Goal: Task Accomplishment & Management: Manage account settings

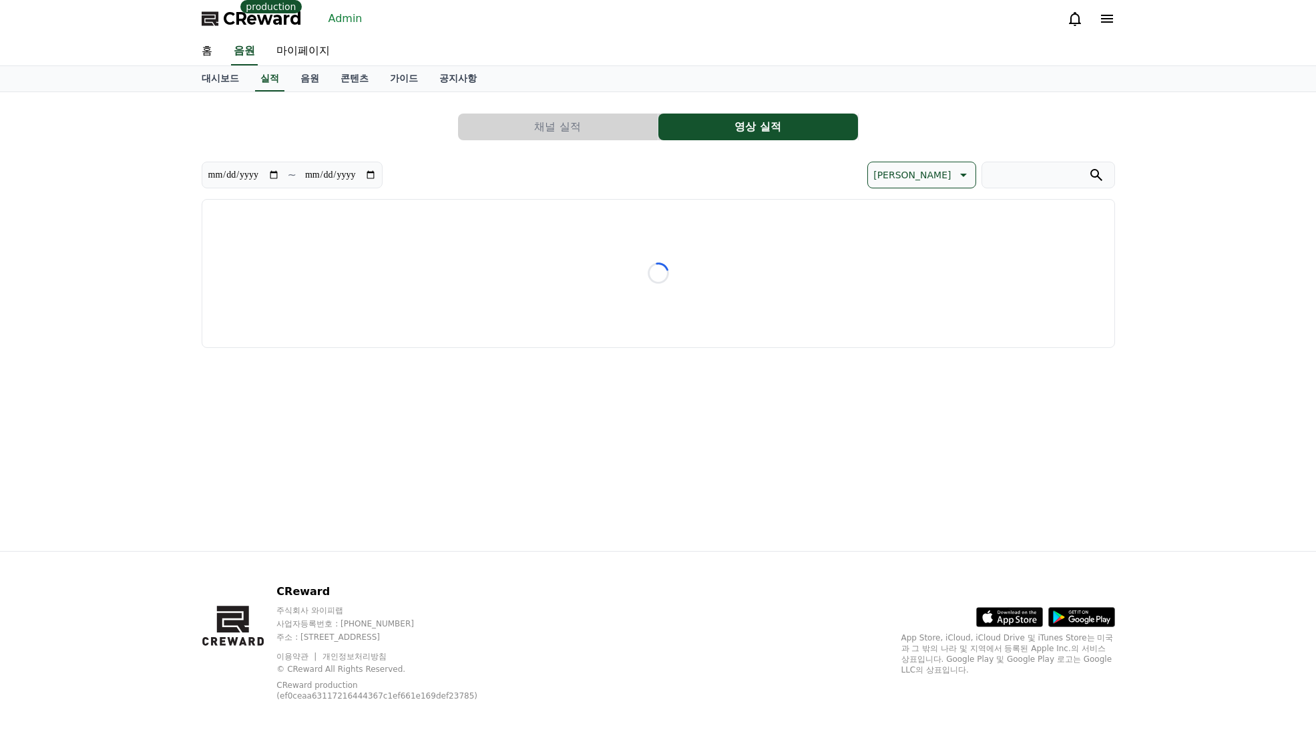
drag, startPoint x: 365, startPoint y: 18, endPoint x: 354, endPoint y: 19, distance: 11.4
click at [364, 18] on div "CReward production Admin" at bounding box center [658, 18] width 935 height 37
click at [337, 20] on link "Admin" at bounding box center [345, 18] width 45 height 21
click at [347, 23] on link "Admin" at bounding box center [345, 18] width 45 height 21
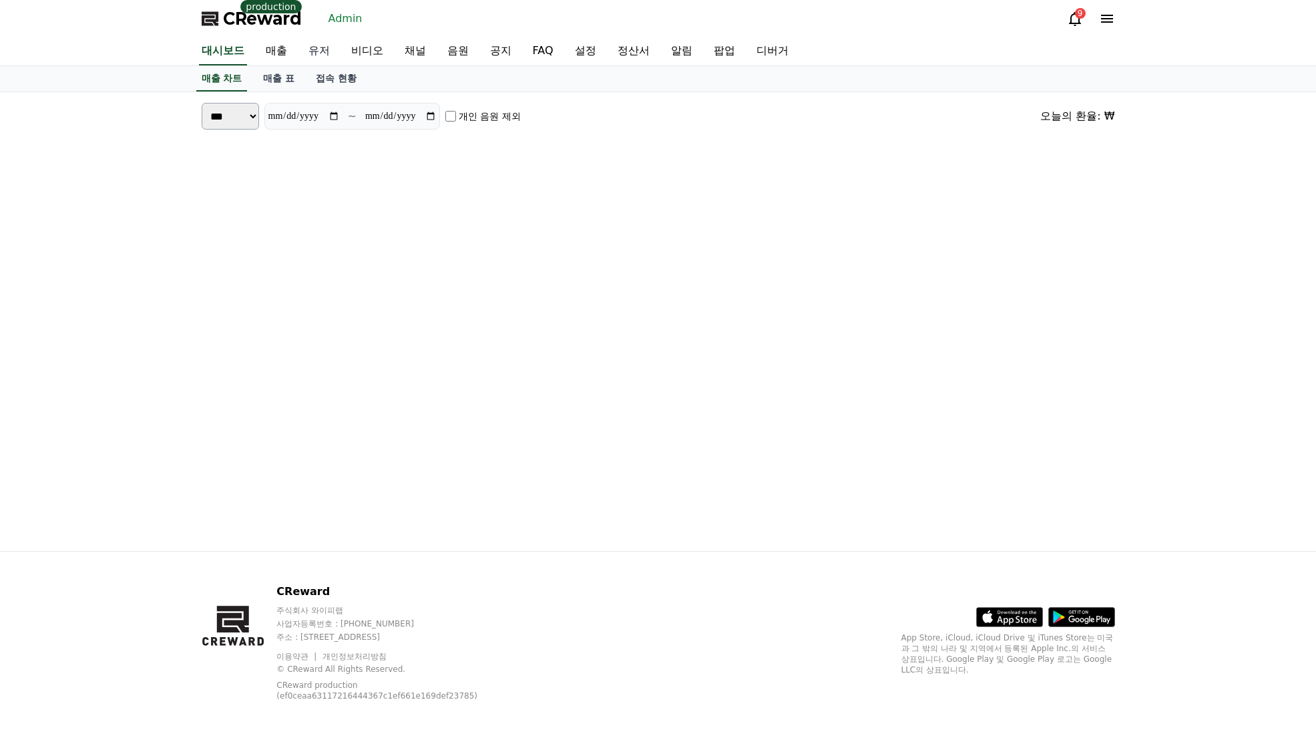
click at [321, 51] on link "유저" at bounding box center [319, 51] width 43 height 28
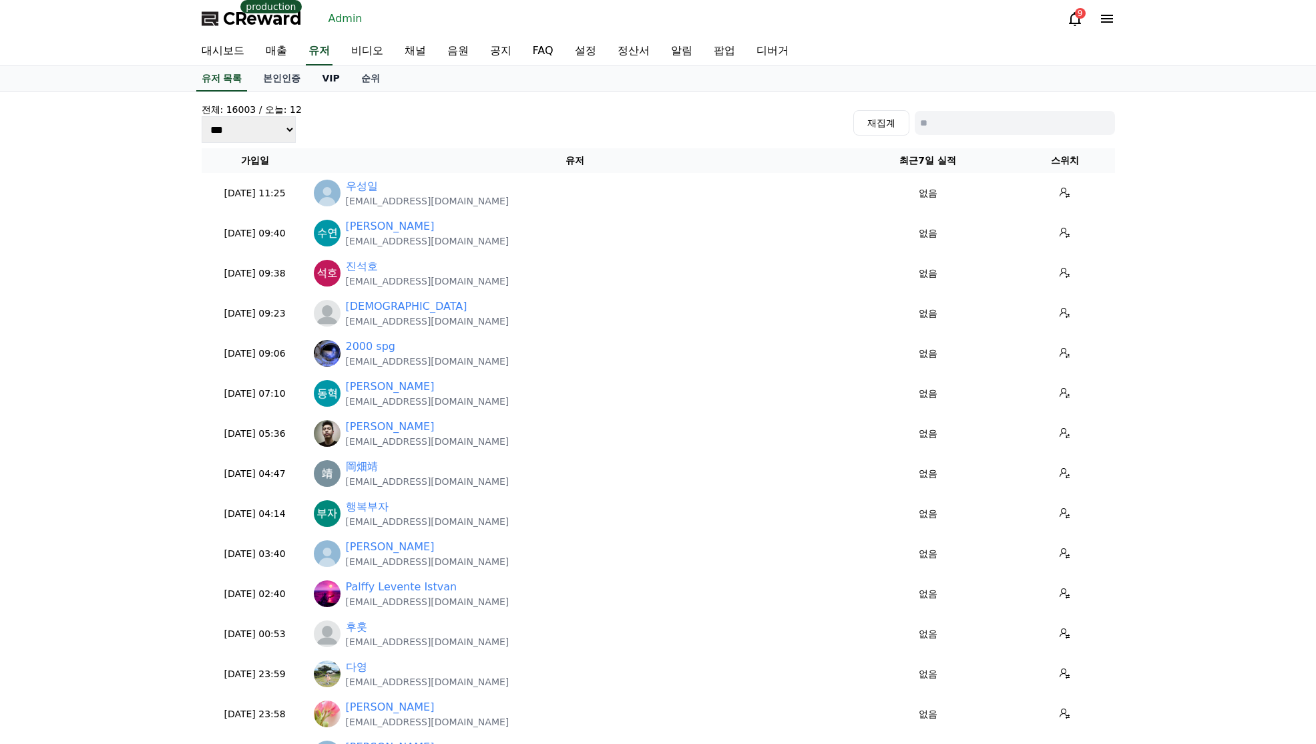
click at [325, 85] on link "VIP" at bounding box center [330, 78] width 39 height 25
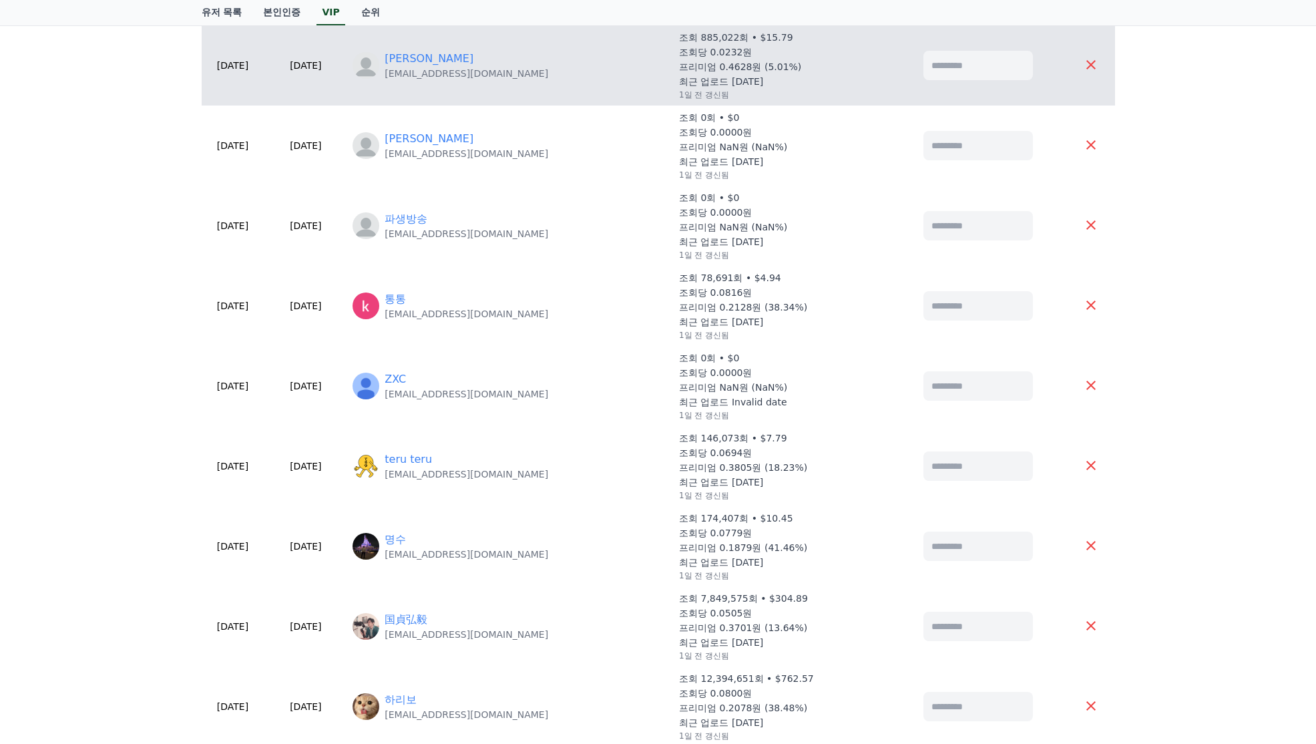
scroll to position [601, 0]
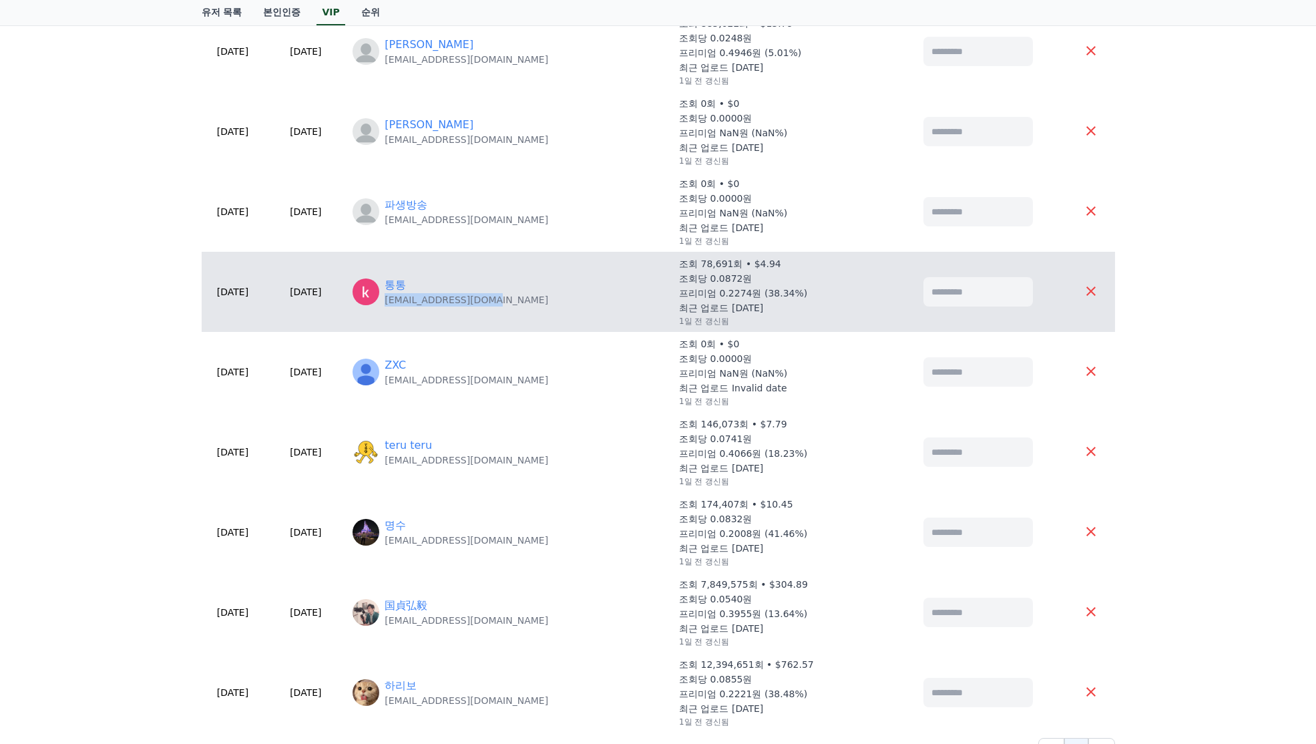
drag, startPoint x: 562, startPoint y: 304, endPoint x: 419, endPoint y: 307, distance: 143.0
click at [419, 307] on td "통통 [EMAIL_ADDRESS][DOMAIN_NAME]" at bounding box center [510, 292] width 327 height 80
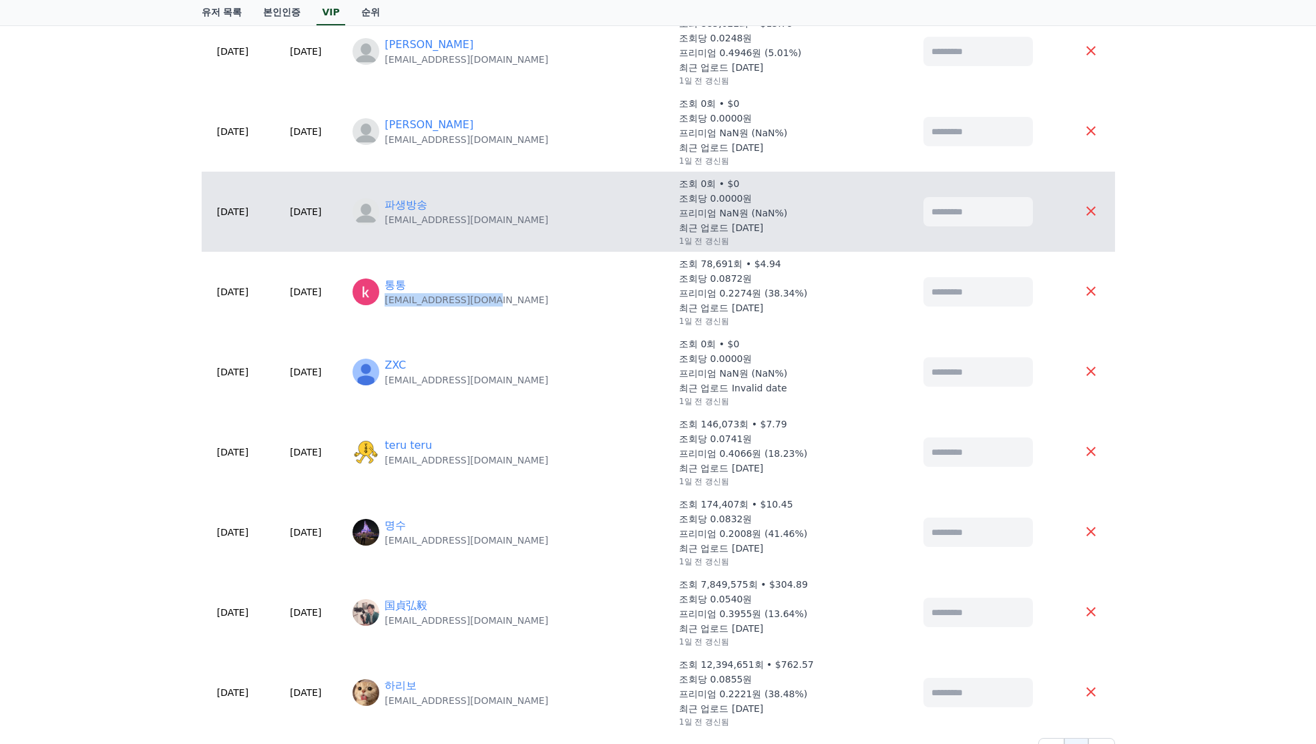
copy p "[EMAIL_ADDRESS][DOMAIN_NAME]"
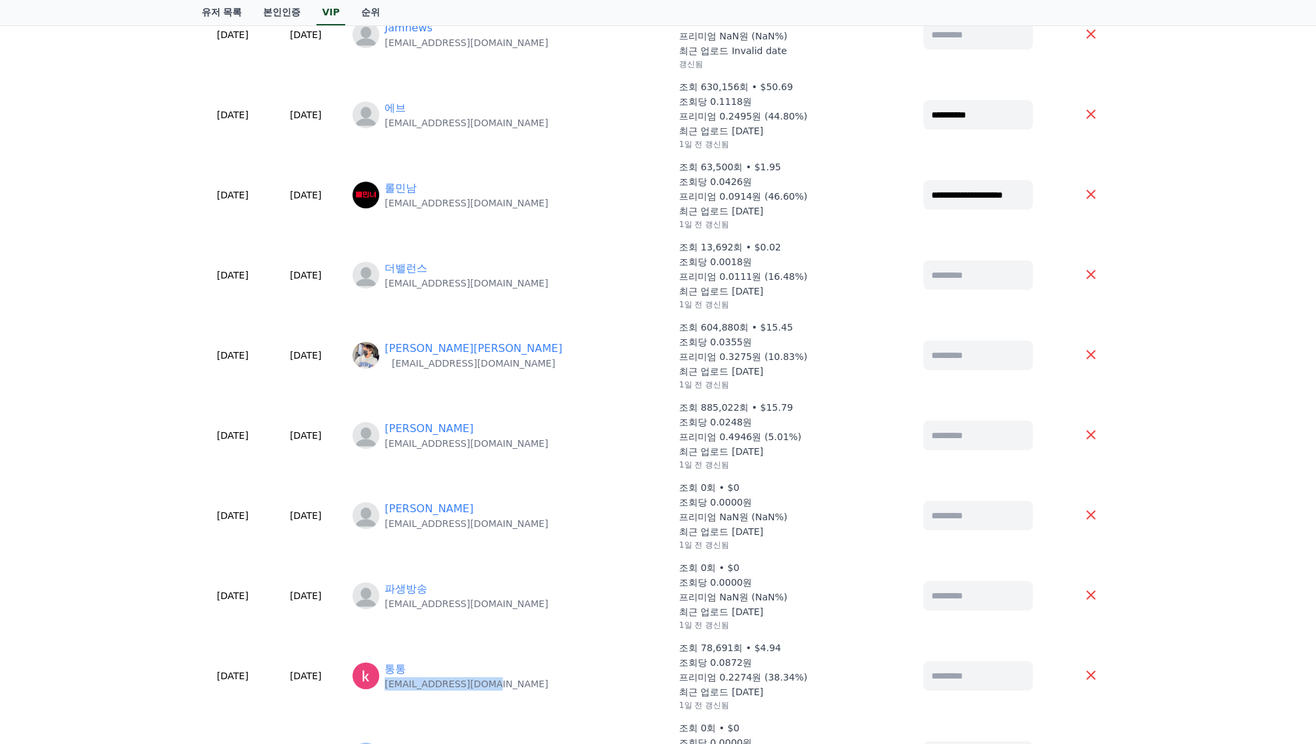
scroll to position [0, 0]
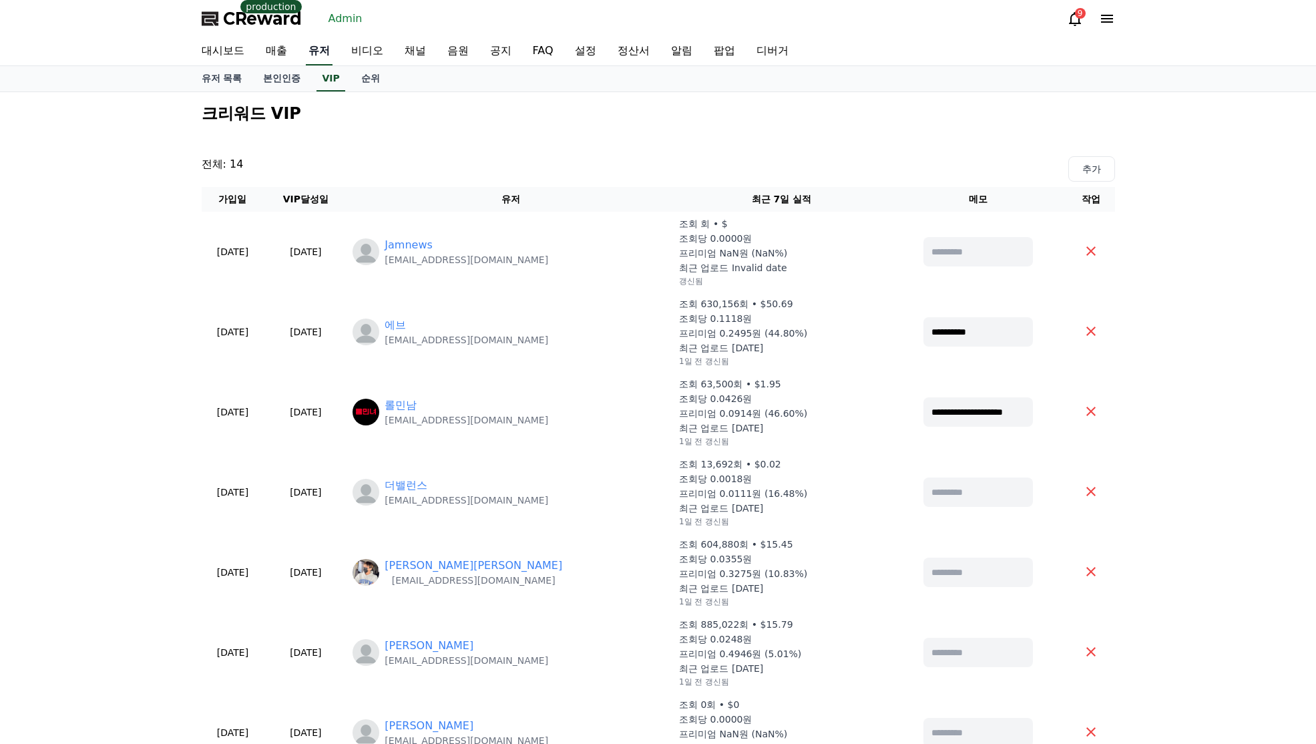
click at [329, 48] on link "유저" at bounding box center [319, 51] width 27 height 28
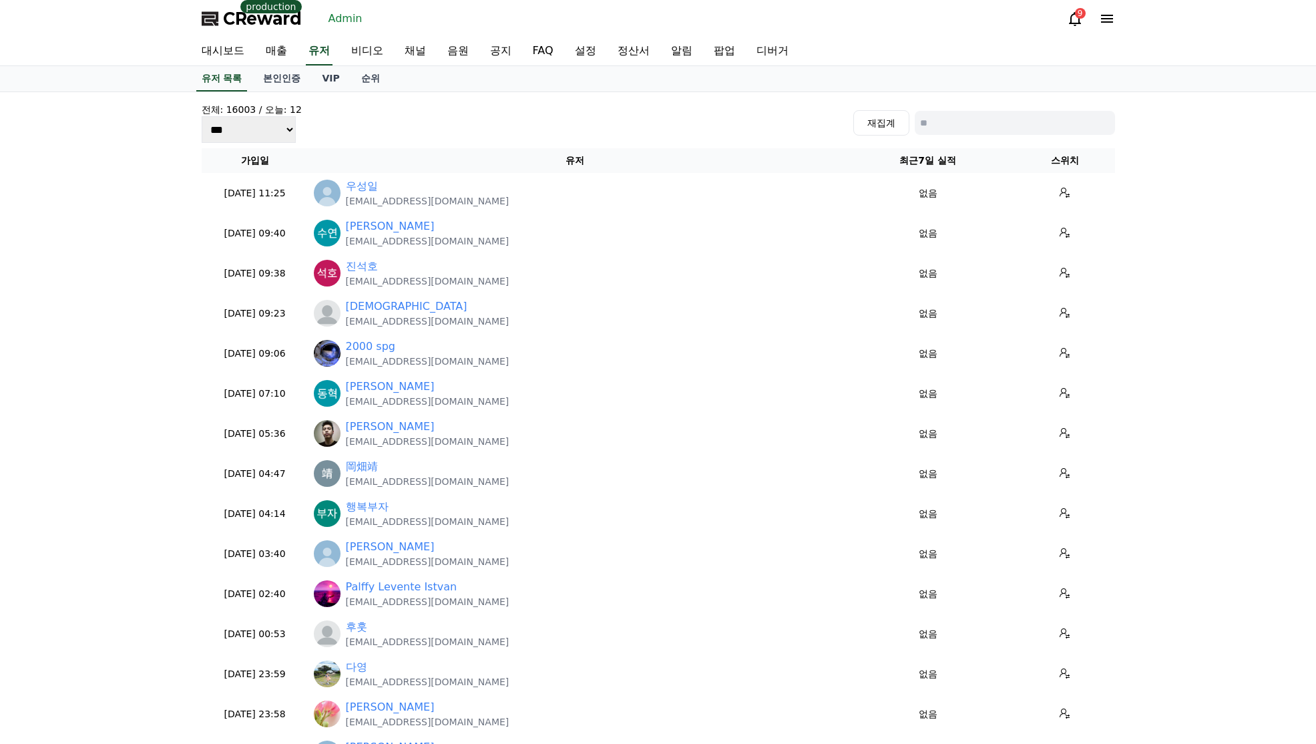
click at [964, 126] on input at bounding box center [1015, 123] width 200 height 24
paste input "**********"
type input "**********"
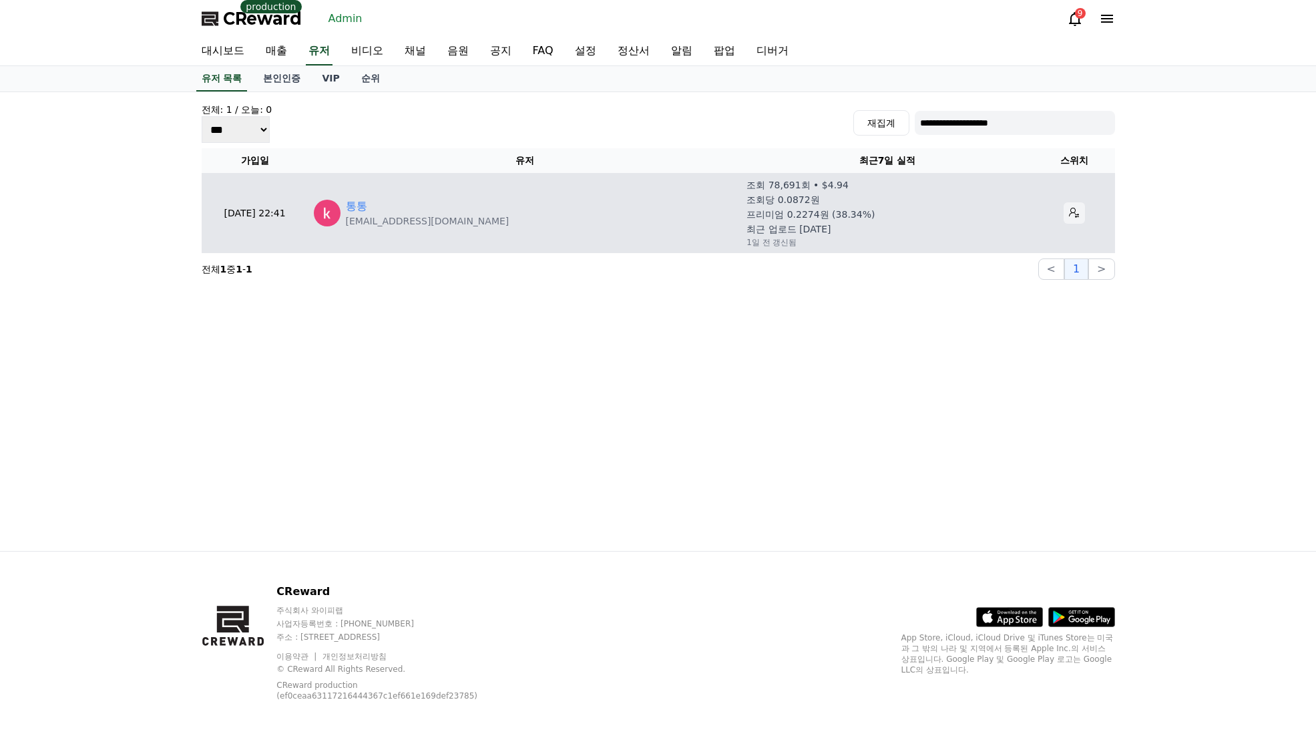
click at [1069, 214] on icon at bounding box center [1074, 213] width 11 height 11
